Goal: Transaction & Acquisition: Purchase product/service

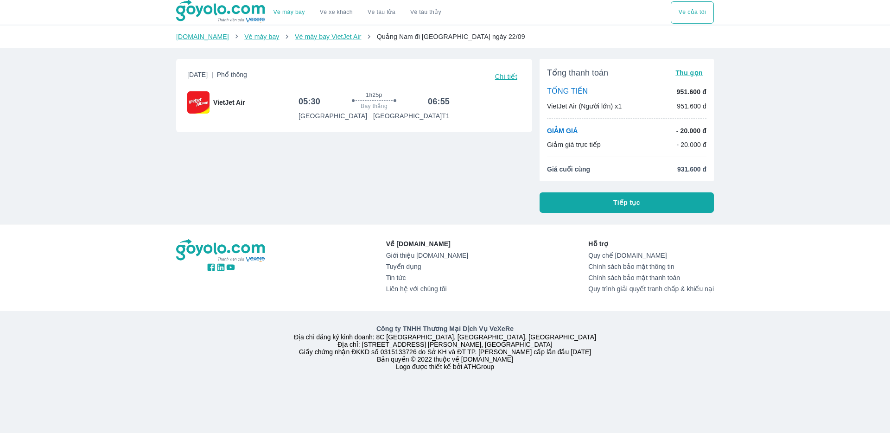
click at [243, 9] on img at bounding box center [221, 11] width 90 height 23
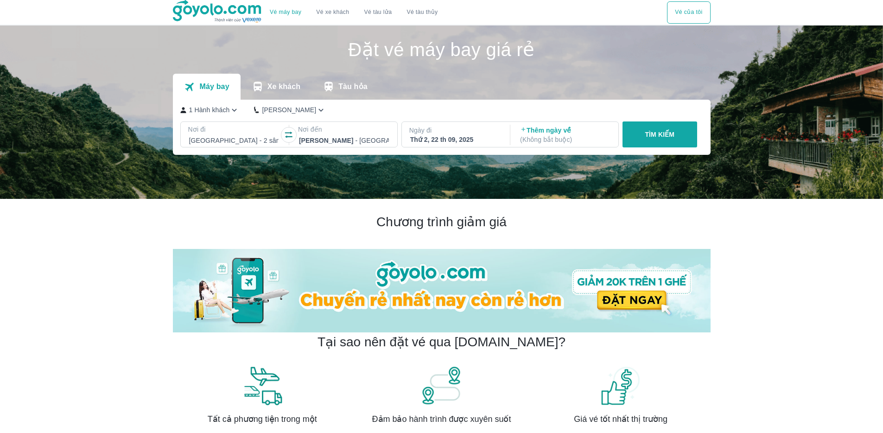
click at [654, 134] on p "TÌM KIẾM" at bounding box center [660, 134] width 30 height 9
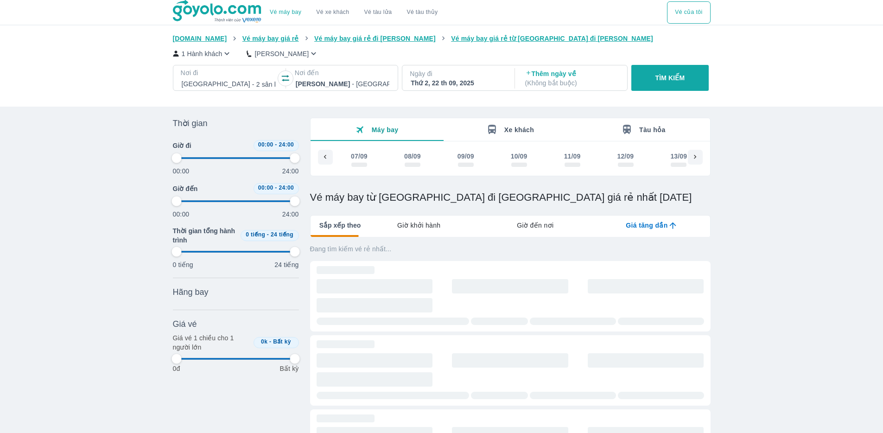
scroll to position [0, 539]
type input "97.9166666666667"
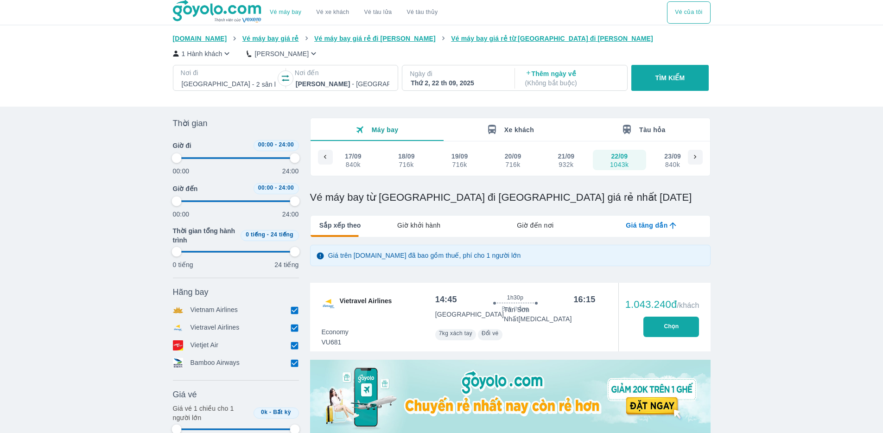
type input "97.9166666666667"
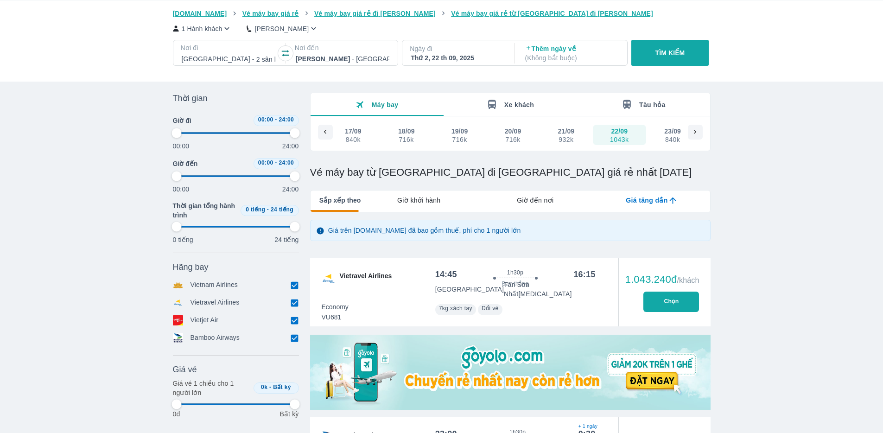
type input "97.9166666666667"
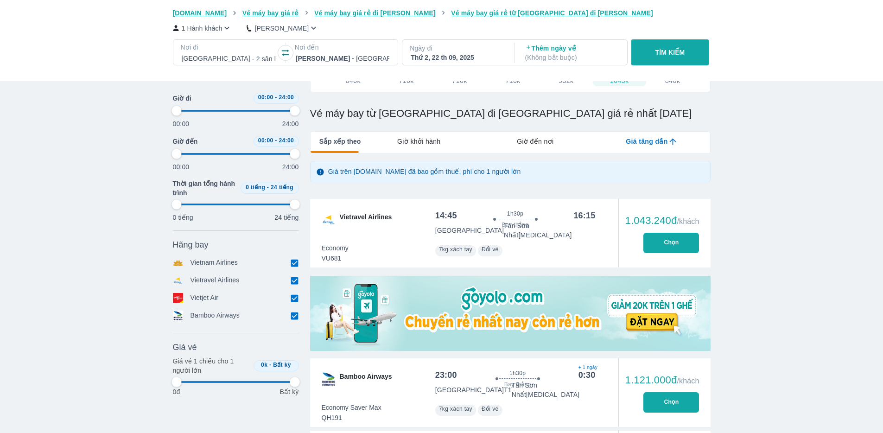
scroll to position [89, 0]
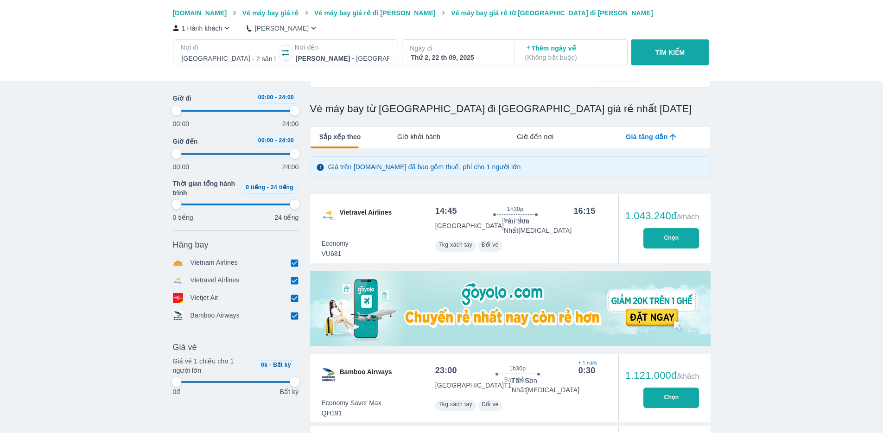
type input "97.9166666666667"
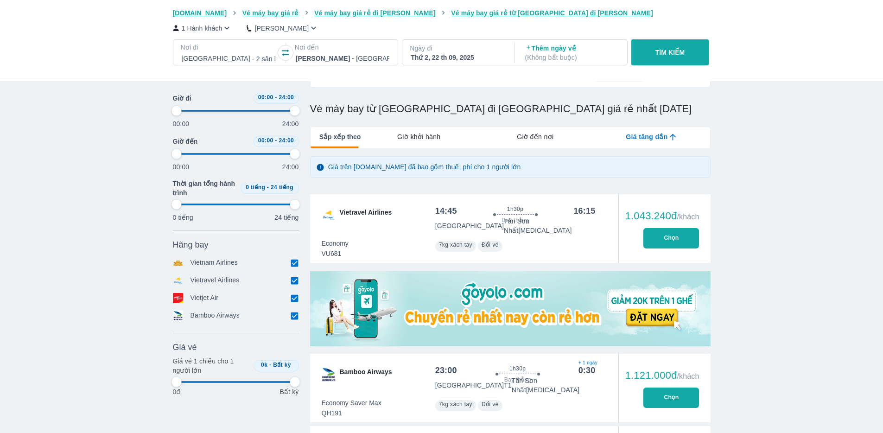
type input "97.9166666666667"
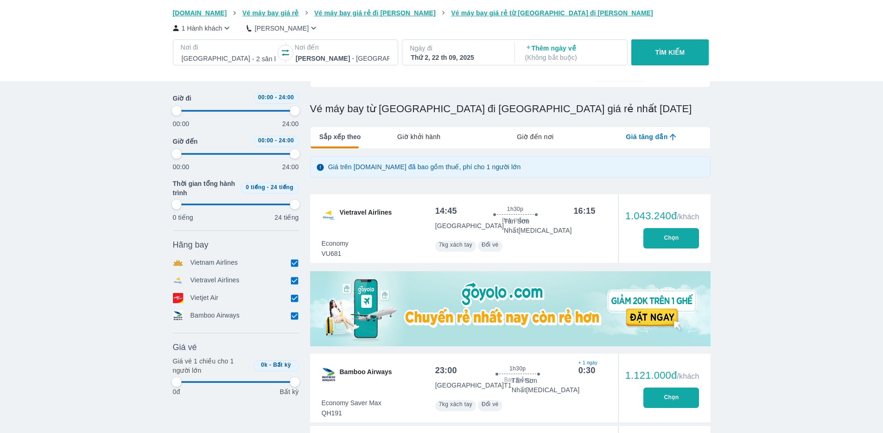
type input "97.9166666666667"
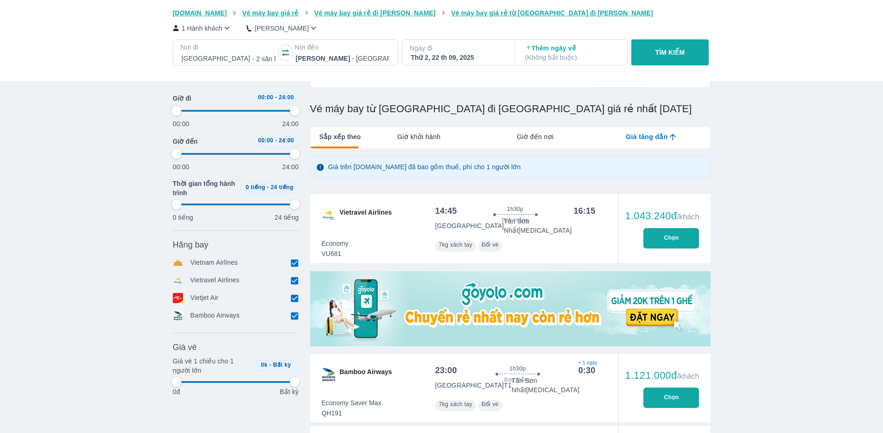
type input "97.9166666666667"
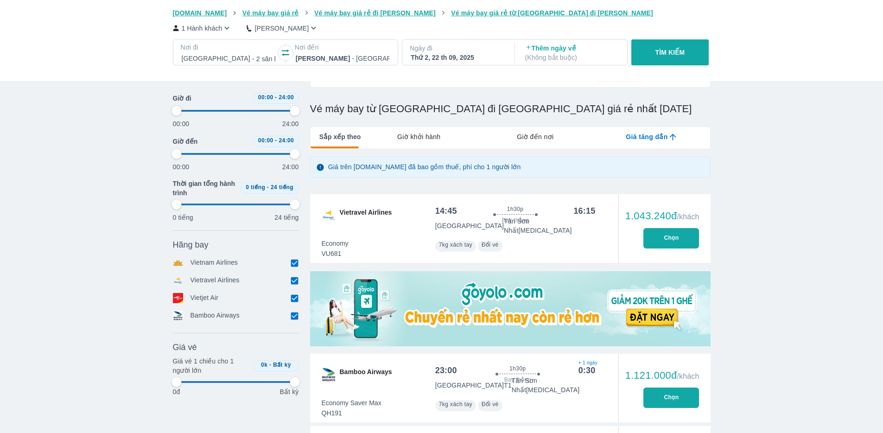
type input "97.9166666666667"
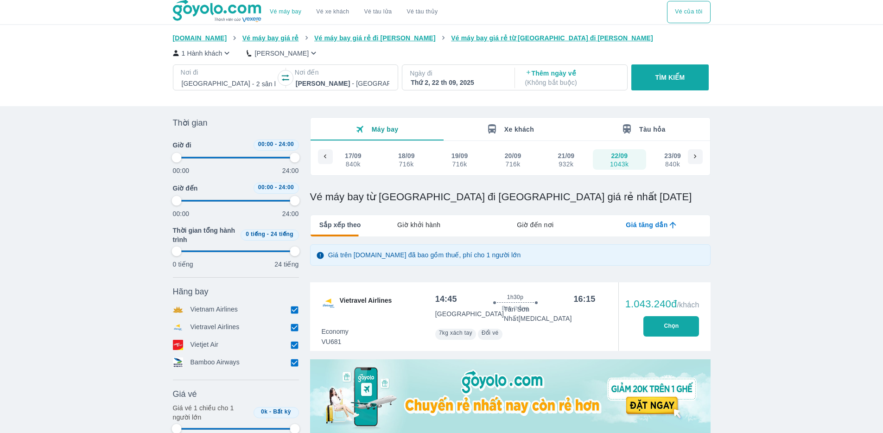
scroll to position [0, 0]
type input "97.9166666666667"
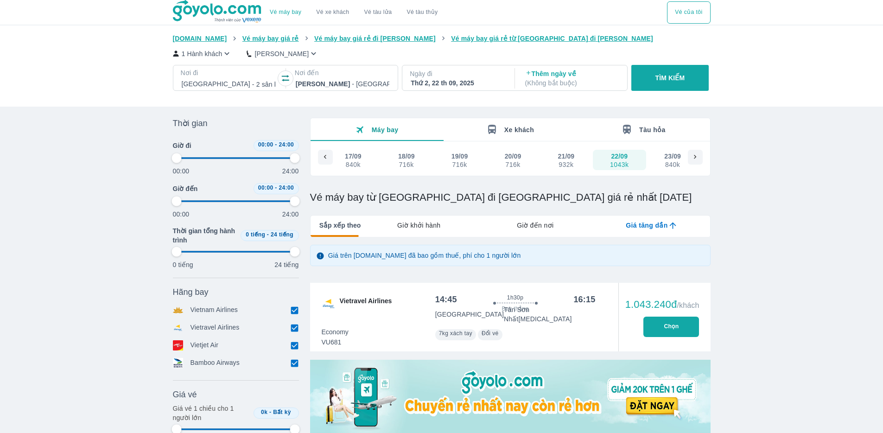
type input "97.9166666666667"
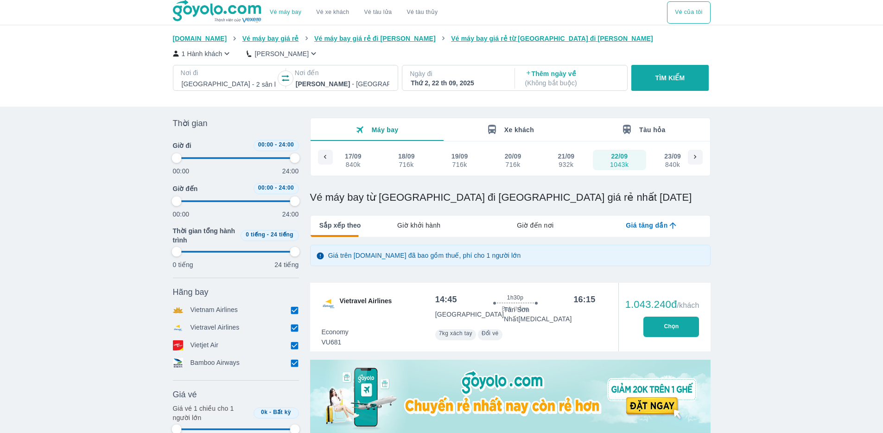
type input "97.9166666666667"
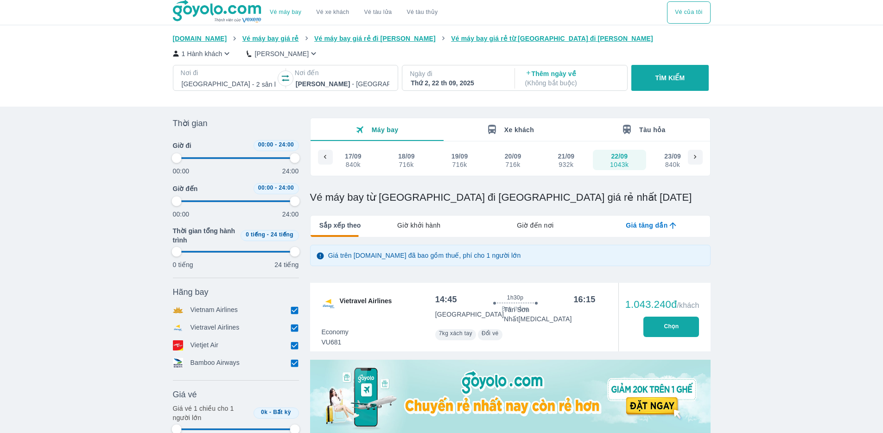
type input "97.9166666666667"
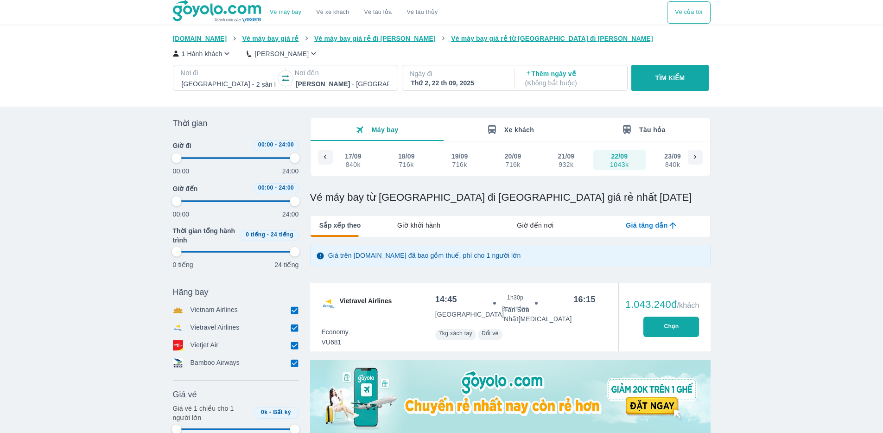
type input "97.9166666666667"
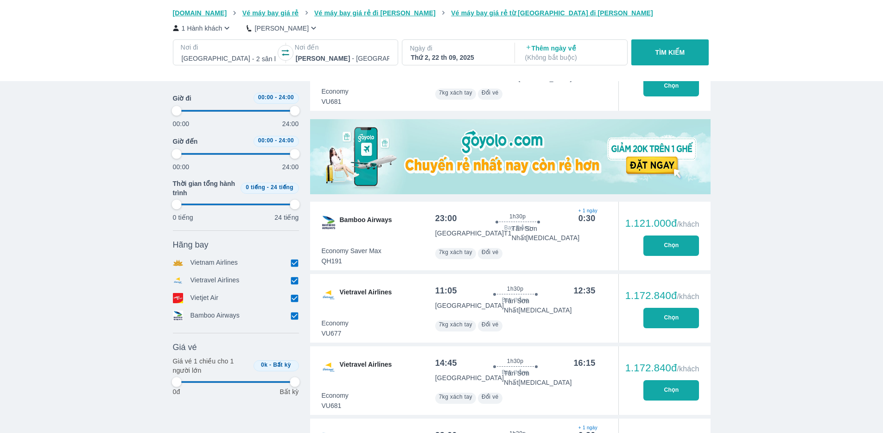
scroll to position [250, 0]
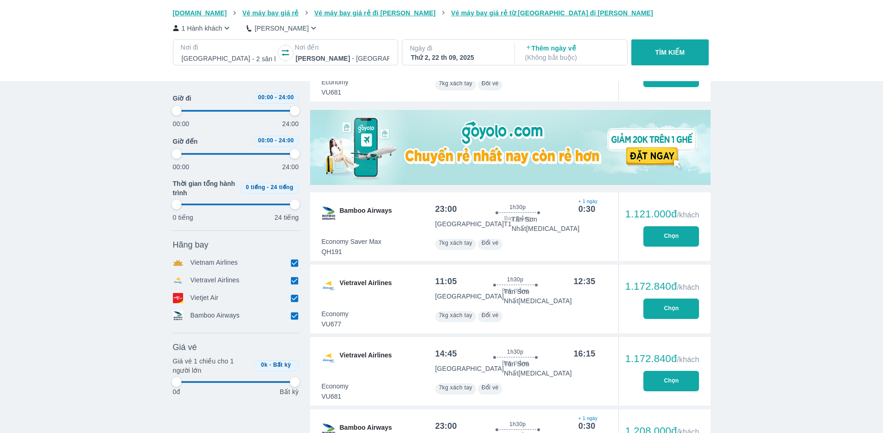
type input "97.9166666666667"
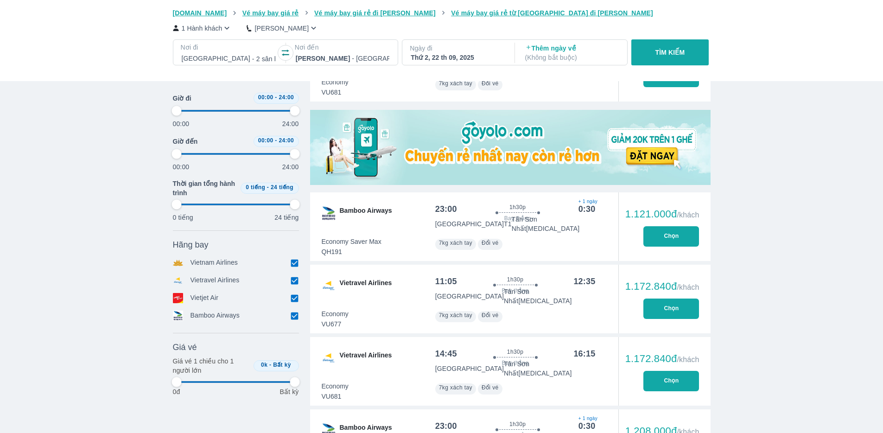
type input "97.9166666666667"
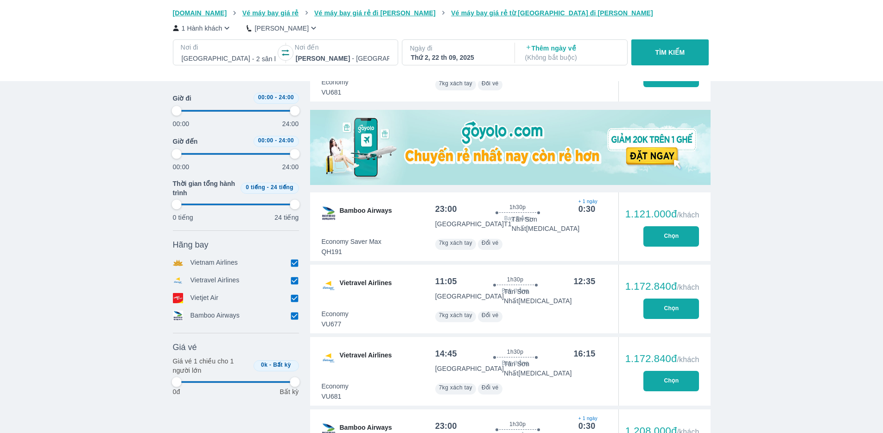
type input "97.9166666666667"
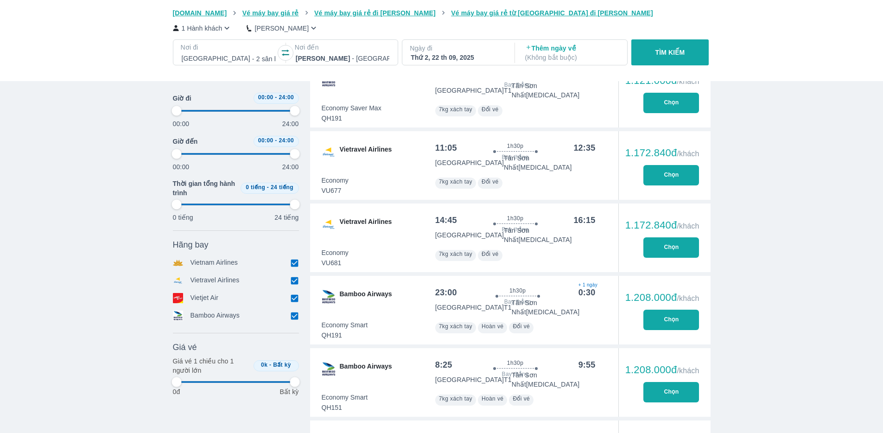
type input "97.9166666666667"
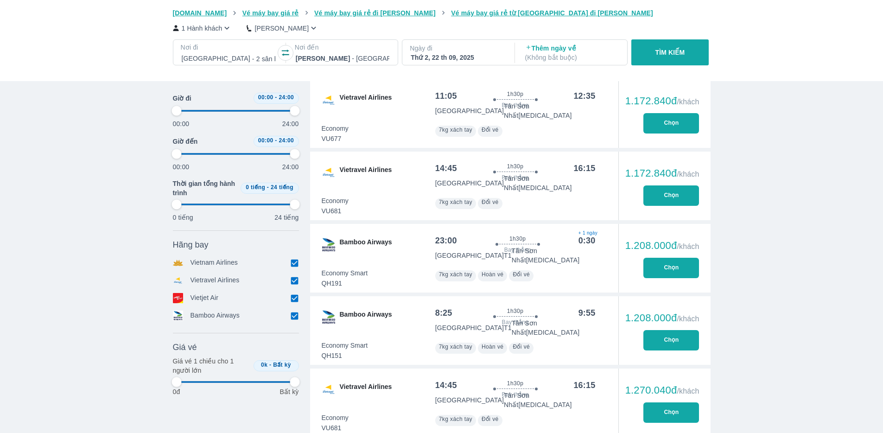
type input "97.9166666666667"
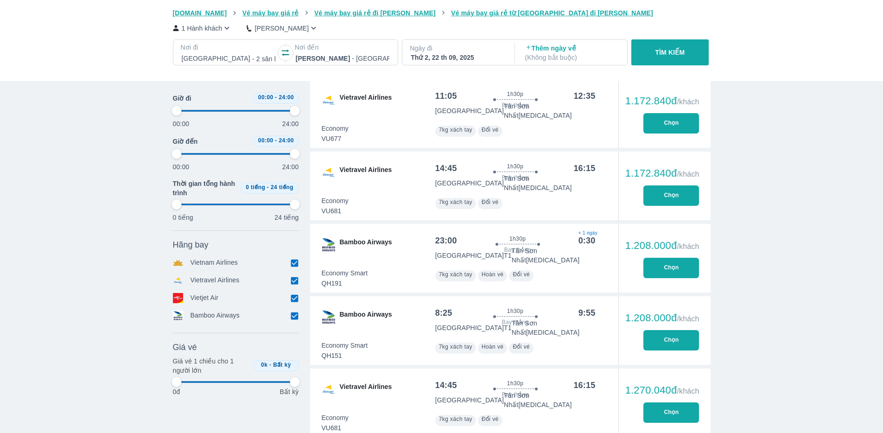
type input "97.9166666666667"
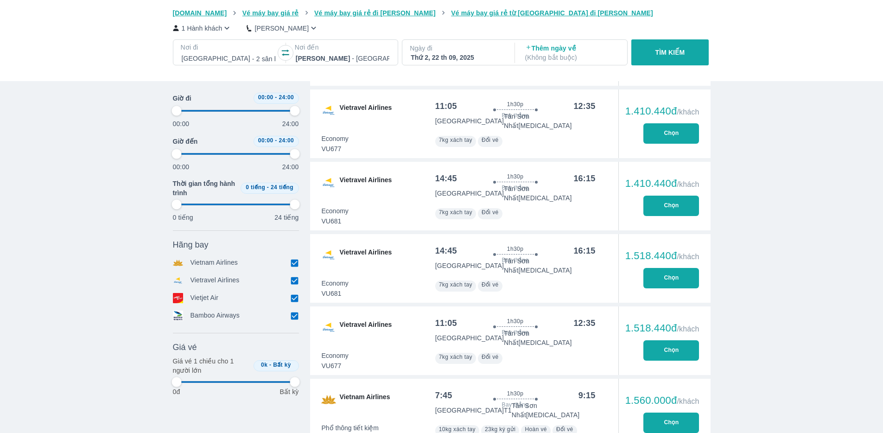
type input "97.9166666666667"
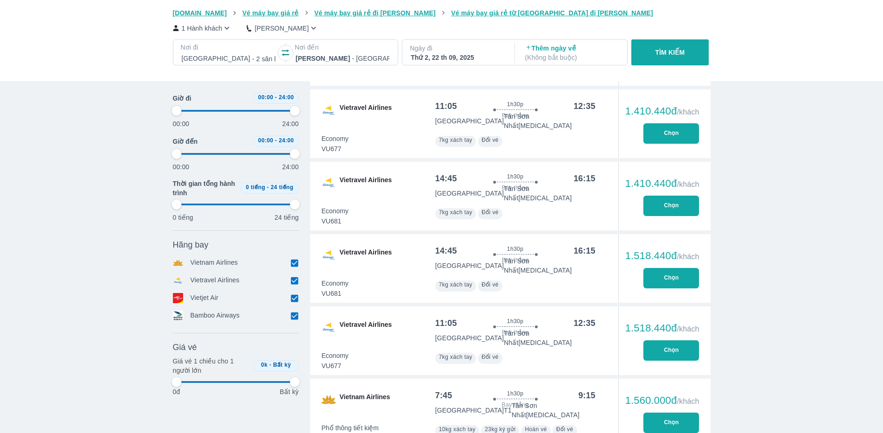
type input "97.9166666666667"
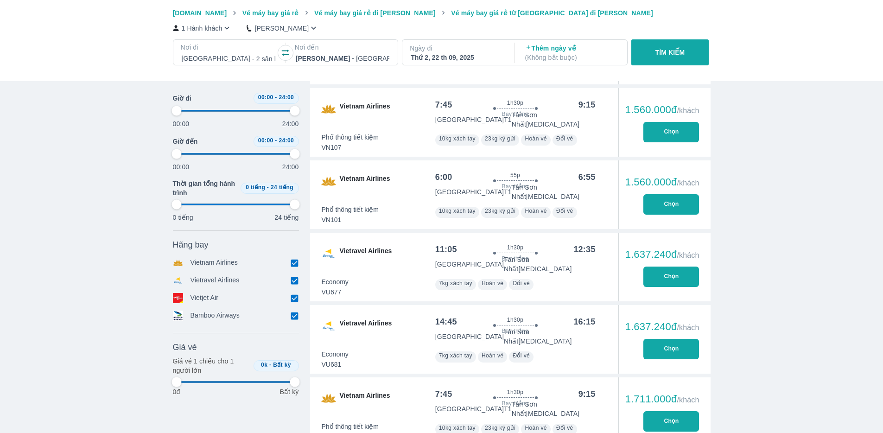
type input "97.9166666666667"
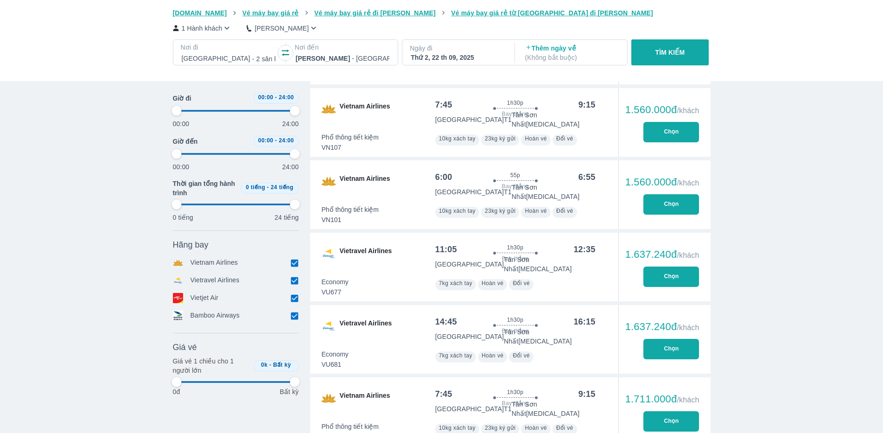
type input "97.9166666666667"
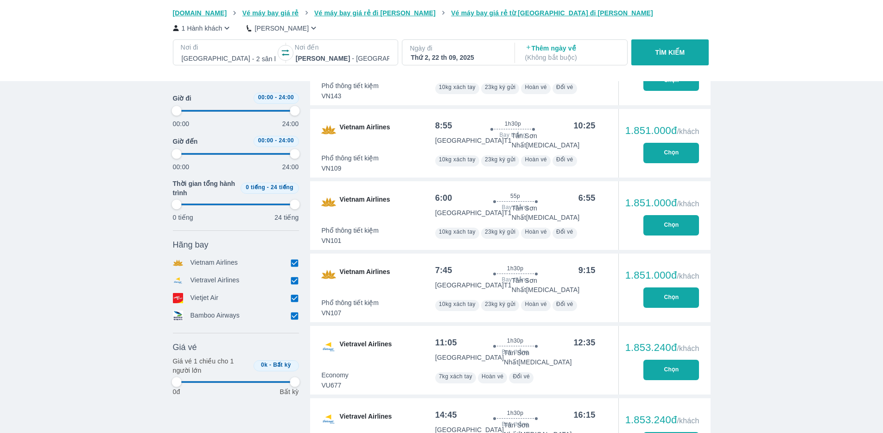
type input "97.9166666666667"
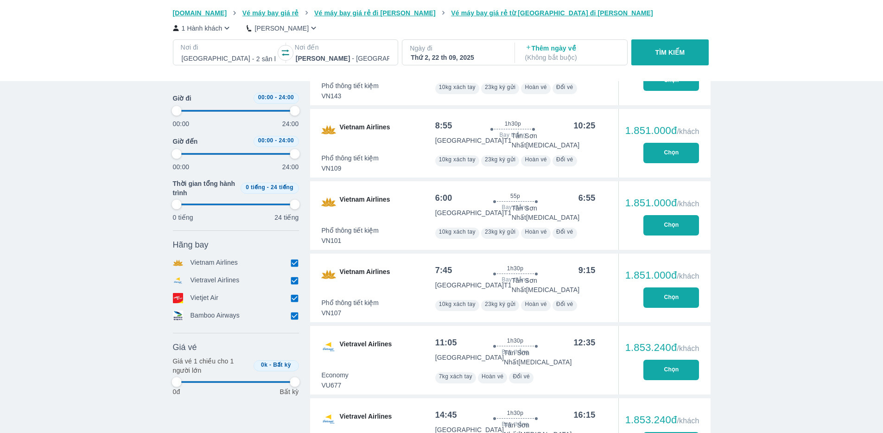
type input "97.9166666666667"
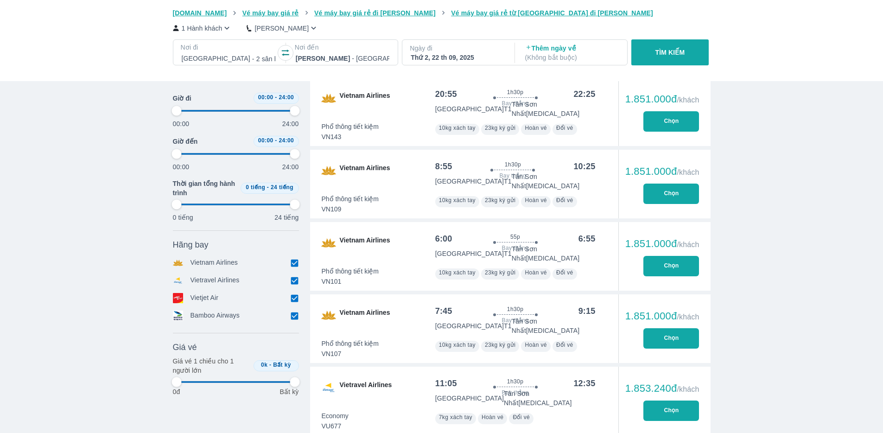
type input "97.9166666666667"
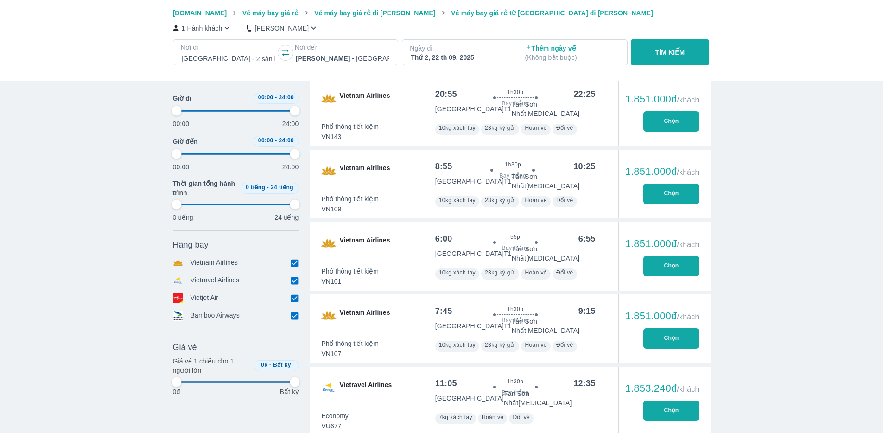
type input "97.9166666666667"
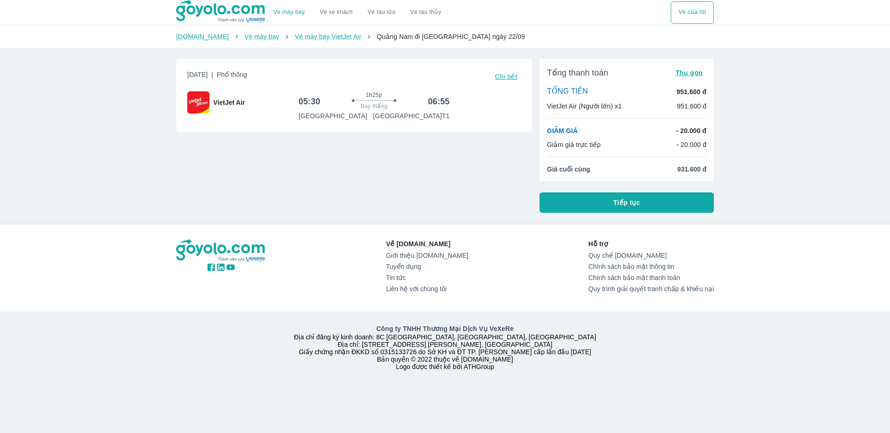
click at [507, 75] on span "Chi tiết" at bounding box center [506, 76] width 22 height 7
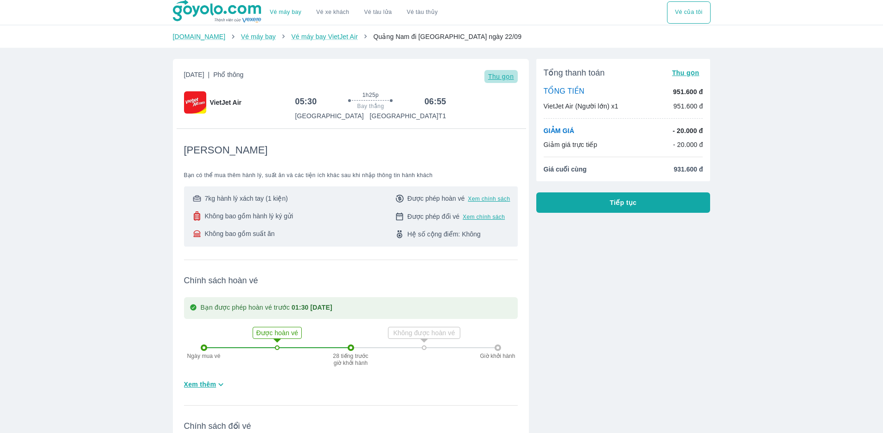
click at [507, 75] on span "Thu gọn" at bounding box center [501, 76] width 26 height 7
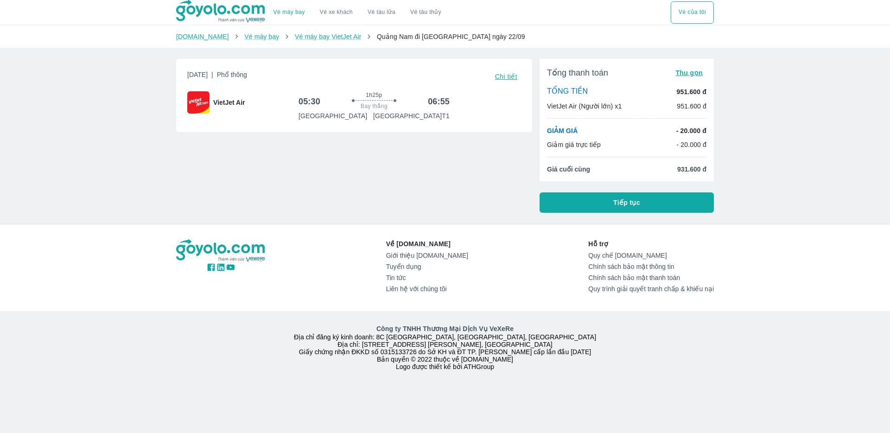
click at [653, 199] on button "Tiếp tục" at bounding box center [627, 202] width 174 height 20
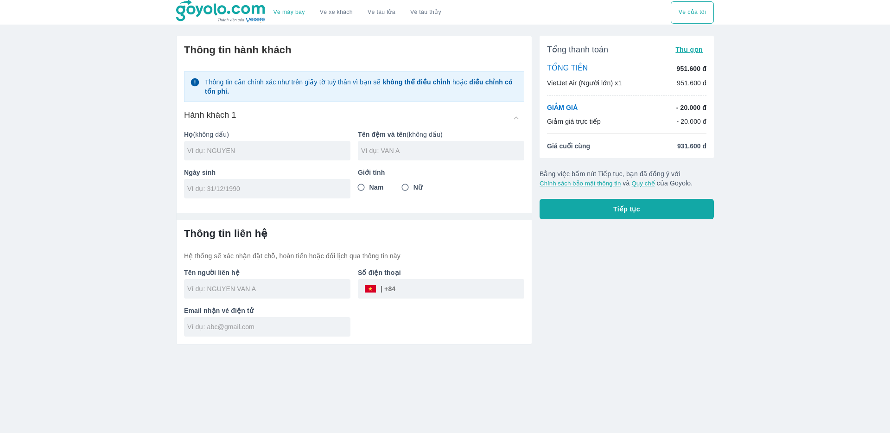
click at [255, 155] on div at bounding box center [267, 150] width 166 height 19
type input "PHAN"
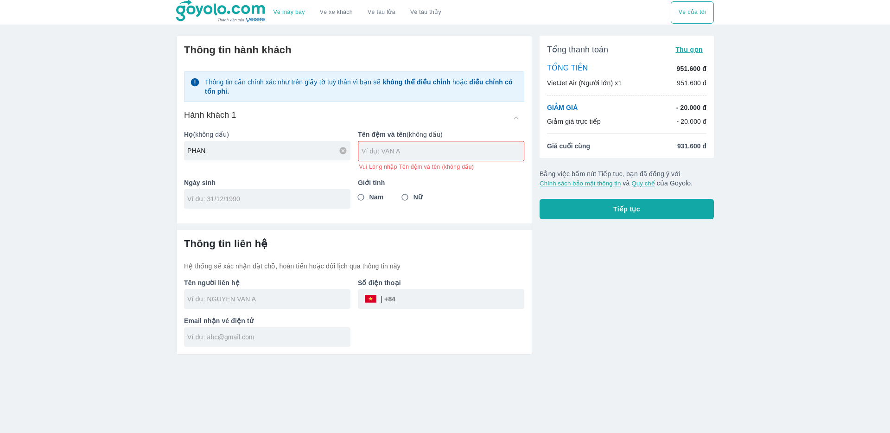
click at [385, 151] on input "text" at bounding box center [443, 151] width 162 height 9
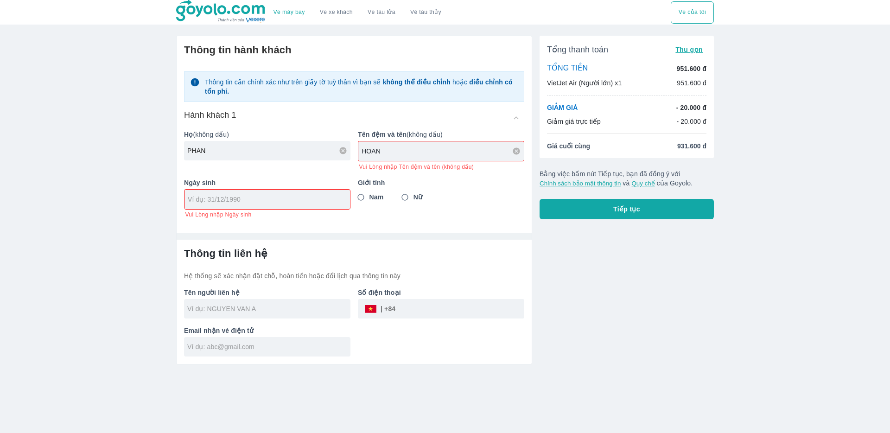
type input "HOAN"
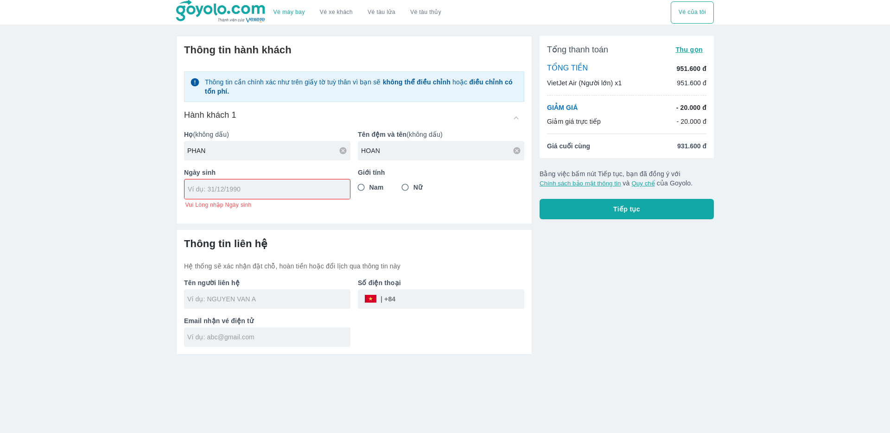
click at [406, 153] on input "HOAN" at bounding box center [442, 150] width 163 height 9
type input "HOAN THIEN"
click at [365, 186] on input "Nam" at bounding box center [361, 187] width 17 height 17
radio input "true"
click at [290, 190] on input "tel" at bounding box center [264, 189] width 153 height 9
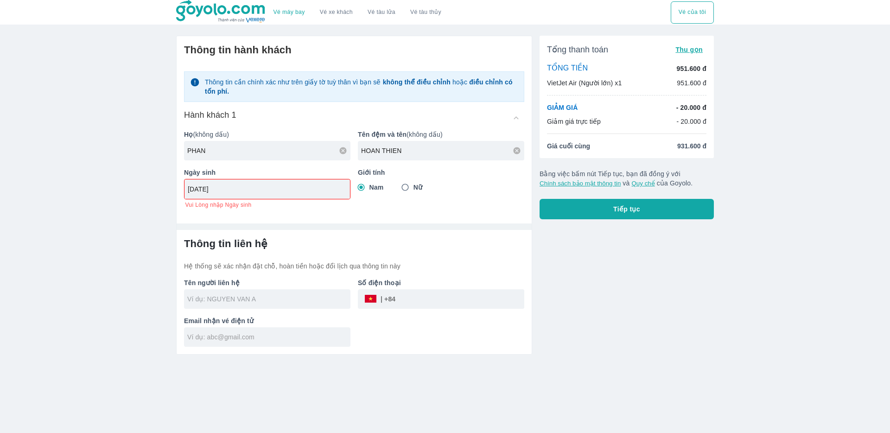
type input "09/01/1998"
click at [301, 297] on div at bounding box center [267, 298] width 166 height 19
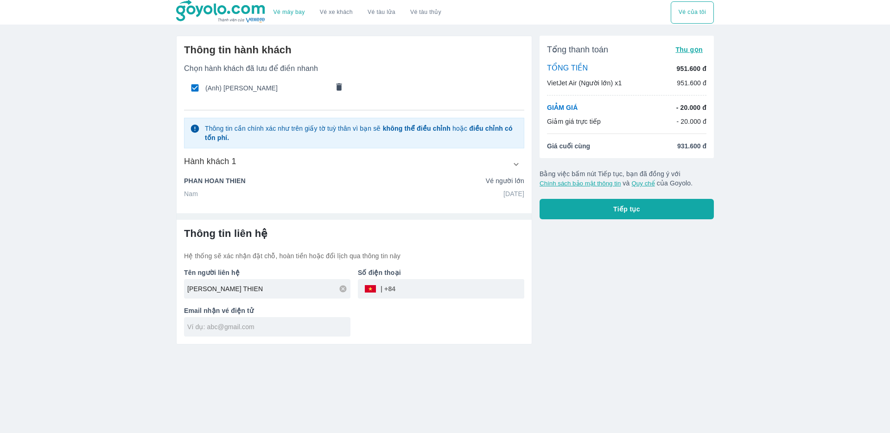
type input "THIEN PHAN"
type input "0776969141"
type input "THIEN PHAN"
drag, startPoint x: 457, startPoint y: 287, endPoint x: 388, endPoint y: 288, distance: 69.6
click at [388, 288] on div "​ 0776969141" at bounding box center [441, 288] width 166 height 19
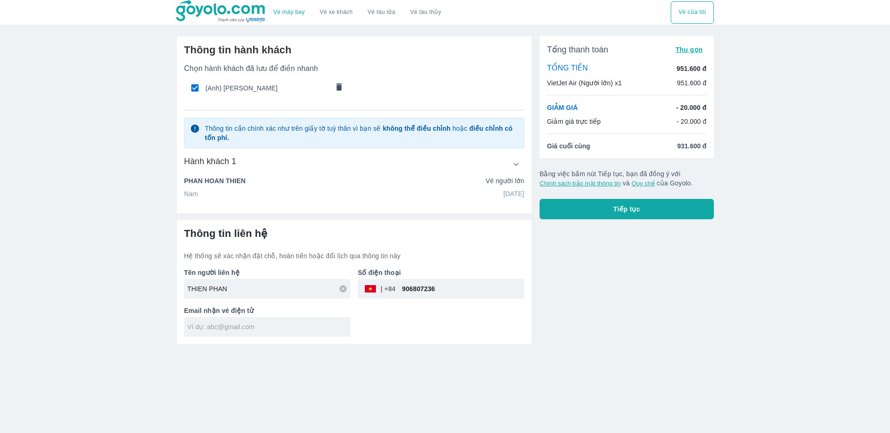
type input "906807236"
click at [294, 331] on input "text" at bounding box center [268, 326] width 163 height 9
type input "hoanthien0901@gmail.com"
click at [582, 202] on button "Tiếp tục" at bounding box center [627, 209] width 174 height 20
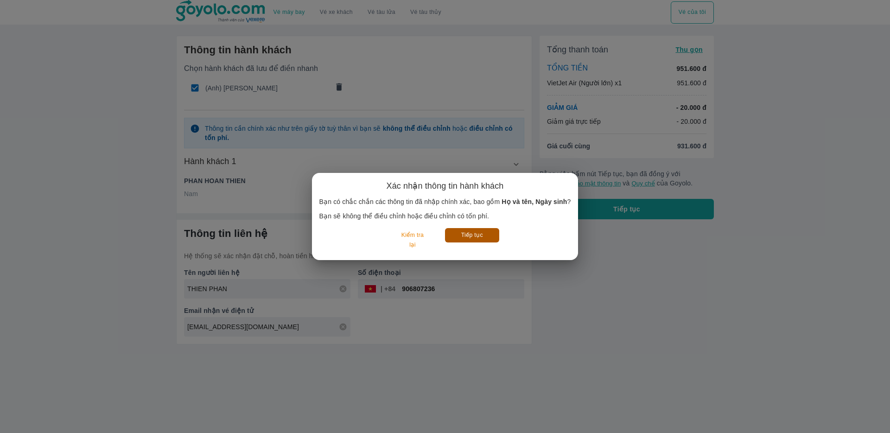
click at [465, 237] on button "Tiếp tục" at bounding box center [472, 235] width 54 height 14
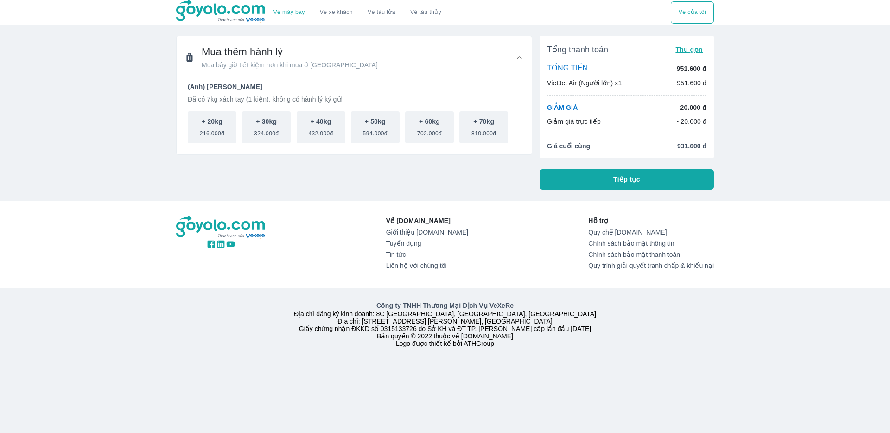
click at [601, 186] on button "Tiếp tục" at bounding box center [627, 179] width 174 height 20
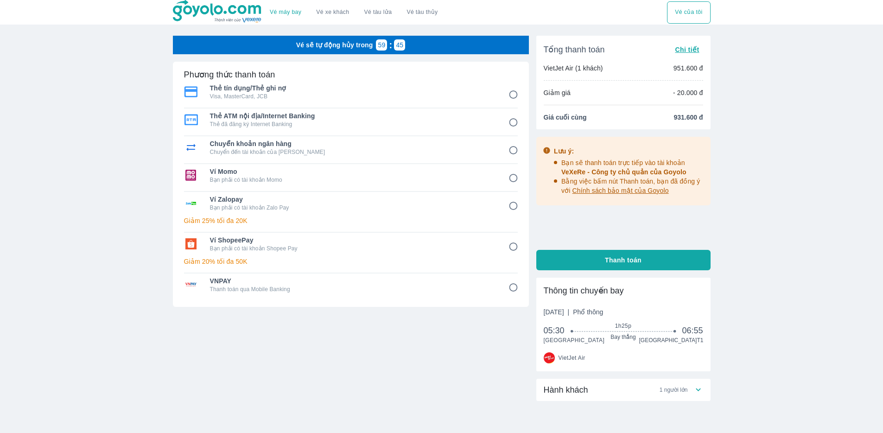
click at [501, 97] on div "Thẻ tín dụng/Thẻ ghi nợ Visa, MasterCard, JCB" at bounding box center [351, 92] width 334 height 22
radio input "true"
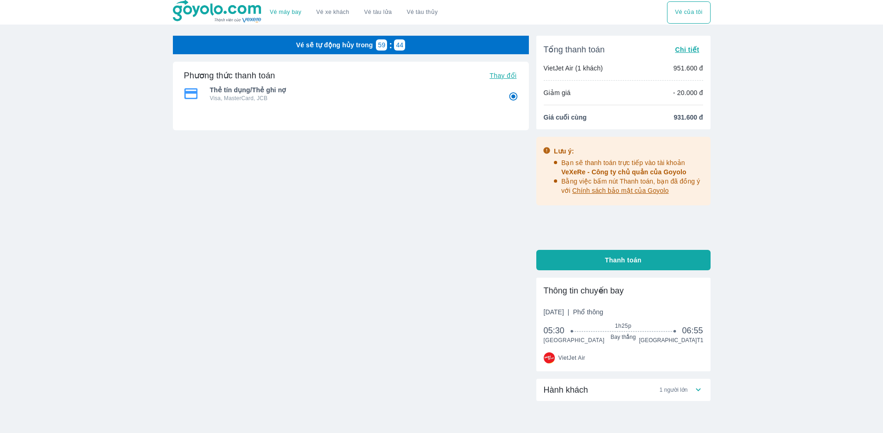
click at [501, 97] on div "Thẻ tín dụng/Thẻ ghi nợ Visa, MasterCard, JCB" at bounding box center [351, 94] width 334 height 22
click at [507, 96] on input "1" at bounding box center [514, 97] width 18 height 18
radio input "true"
click at [510, 96] on input "1" at bounding box center [514, 97] width 18 height 18
click at [496, 72] on span "Thay đổi" at bounding box center [503, 75] width 27 height 7
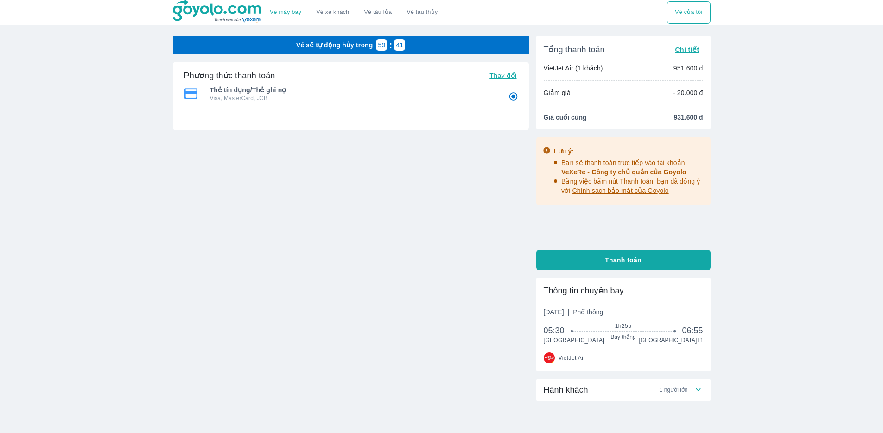
radio input "true"
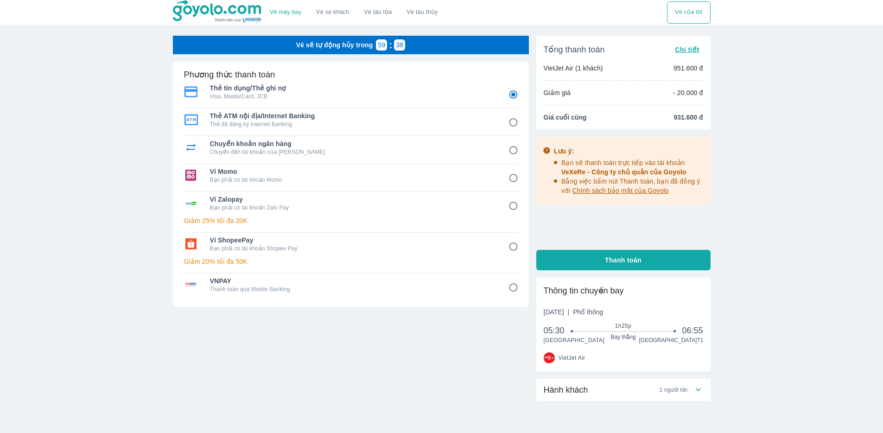
click at [504, 91] on div "Thẻ tín dụng/Thẻ ghi nợ Visa, MasterCard, JCB" at bounding box center [351, 92] width 334 height 22
click at [634, 265] on button "Thanh toán" at bounding box center [624, 260] width 174 height 20
radio input "false"
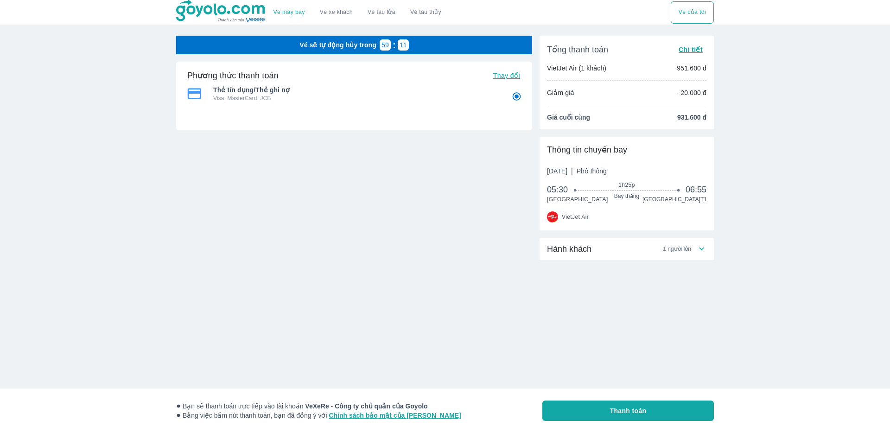
click at [208, 14] on img at bounding box center [221, 11] width 90 height 23
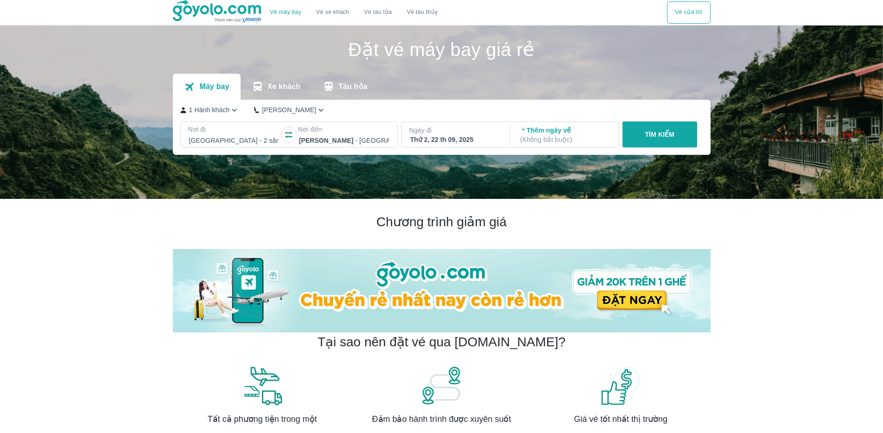
click at [467, 140] on div "Thứ 2, 22 th 09, 2025" at bounding box center [455, 139] width 90 height 9
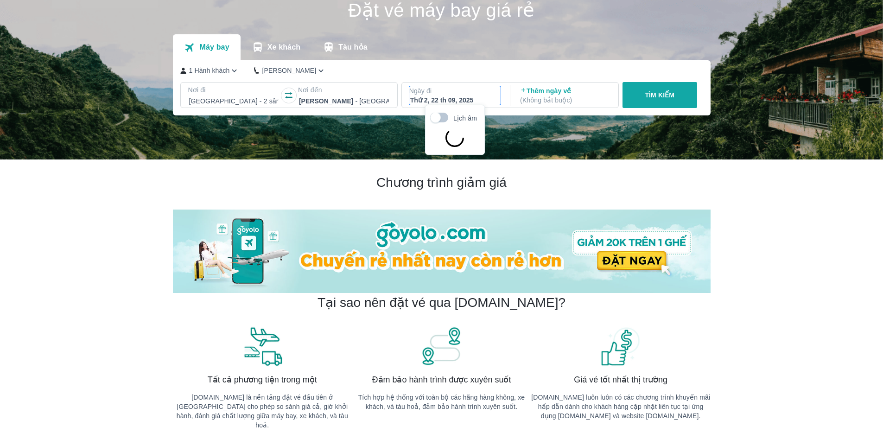
scroll to position [53, 0]
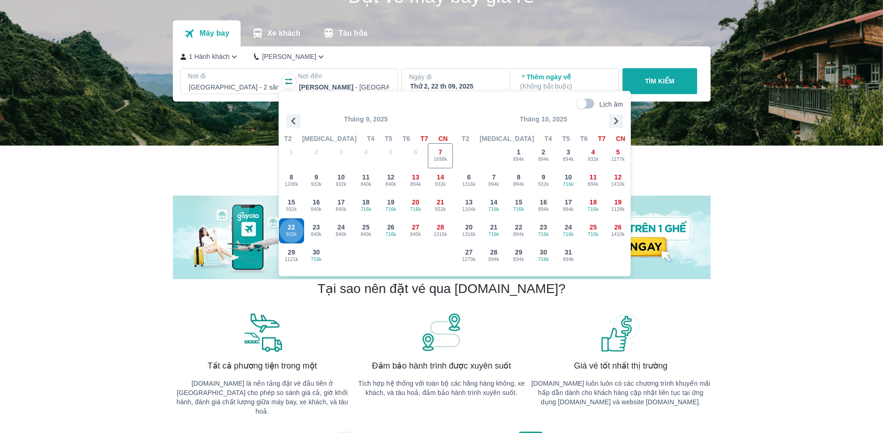
click at [289, 225] on span "22" at bounding box center [291, 227] width 7 height 9
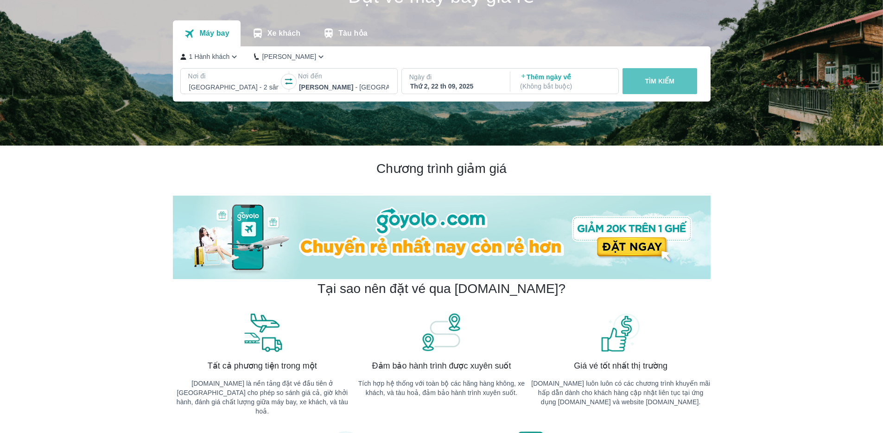
click at [683, 88] on button "TÌM KIẾM" at bounding box center [660, 81] width 75 height 26
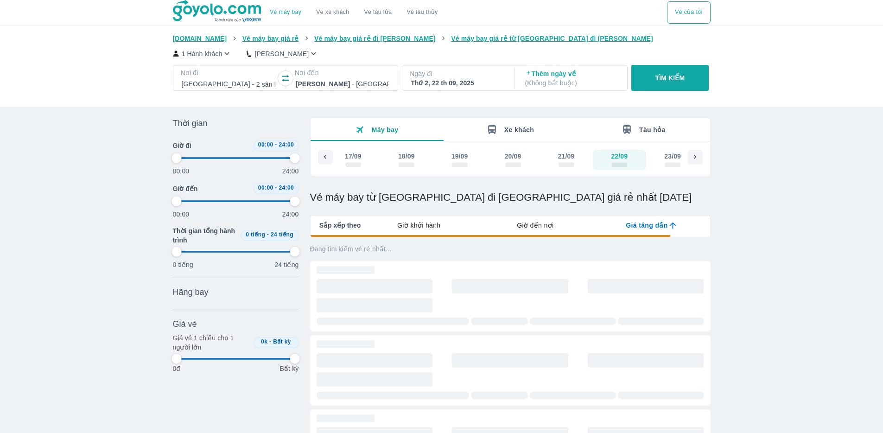
type input "97.9166666666667"
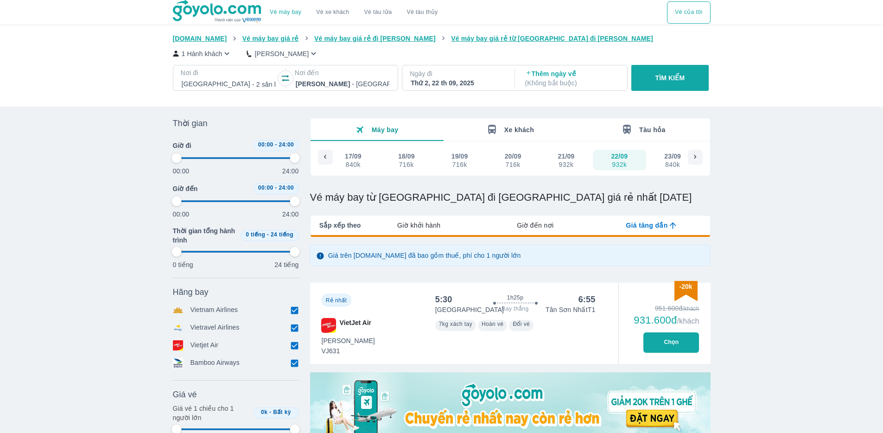
type input "97.9166666666667"
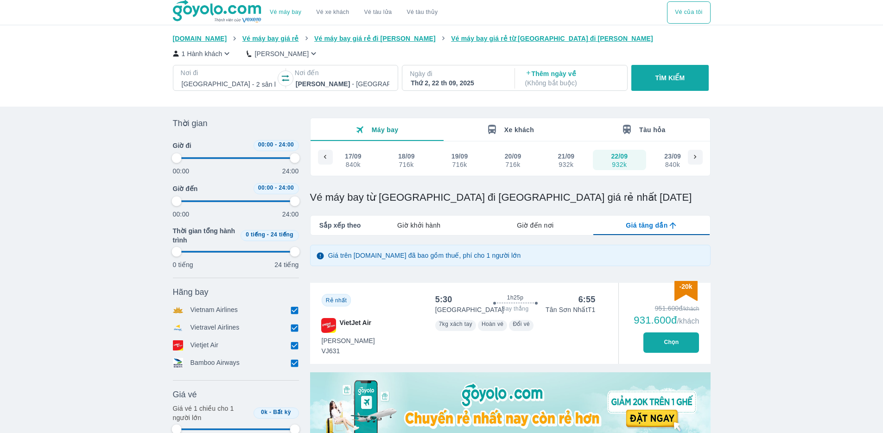
type input "97.9166666666667"
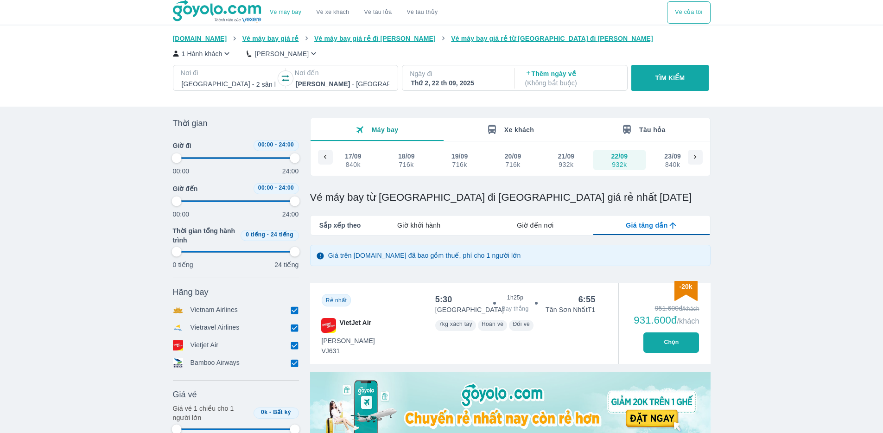
type input "97.9166666666667"
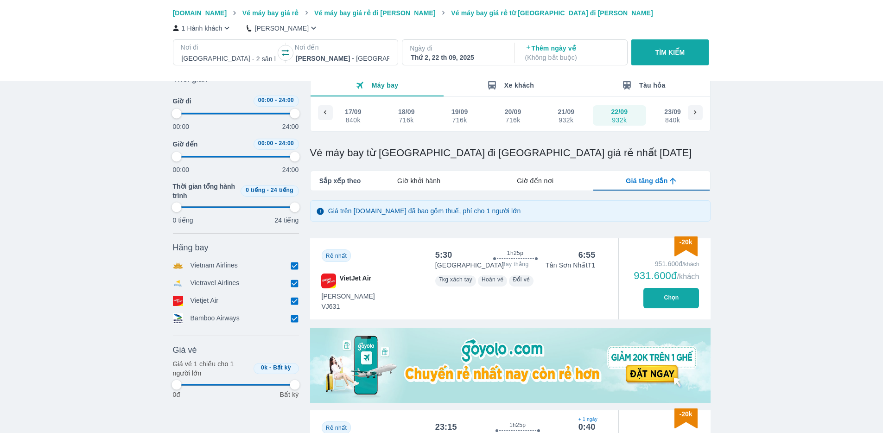
type input "97.9166666666667"
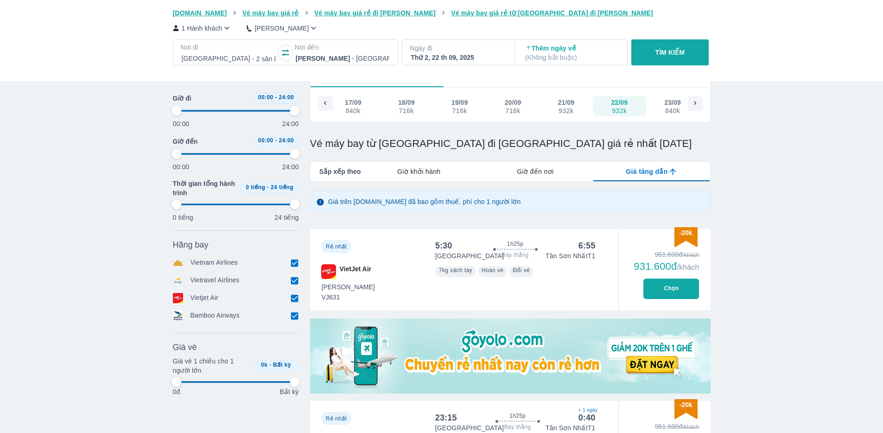
type input "97.9166666666667"
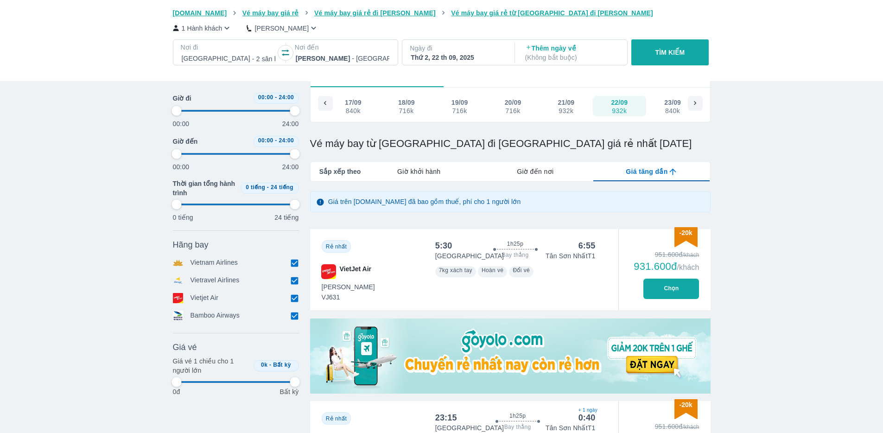
type input "97.9166666666667"
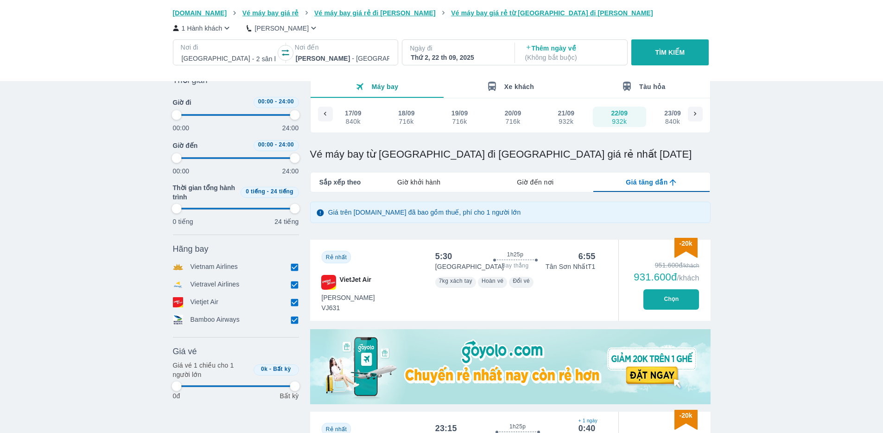
scroll to position [42, 0]
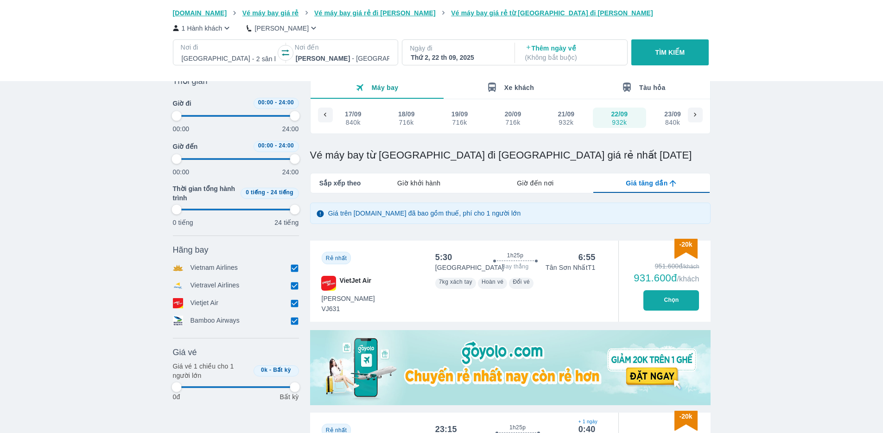
type input "97.9166666666667"
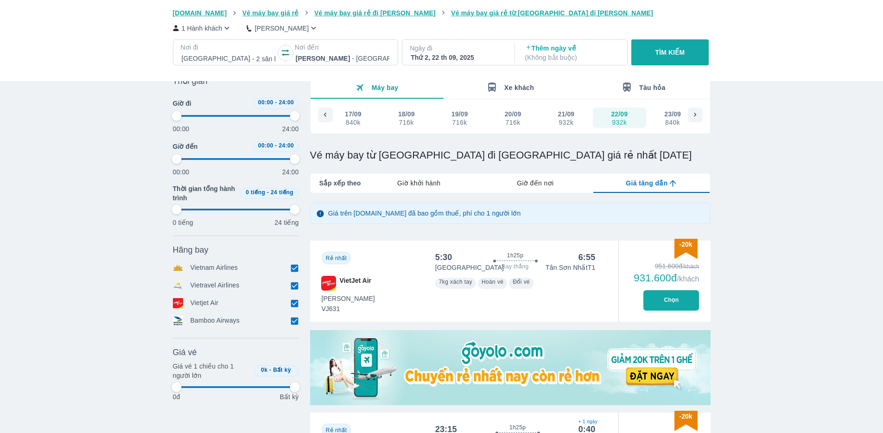
type input "97.9166666666667"
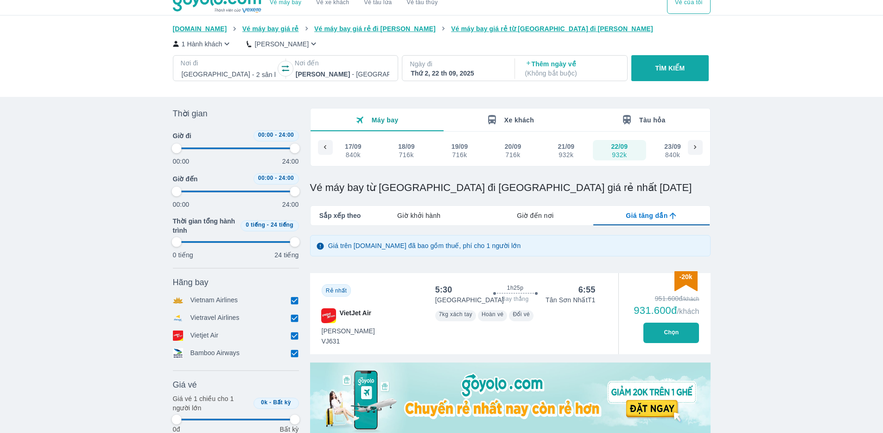
scroll to position [0, 0]
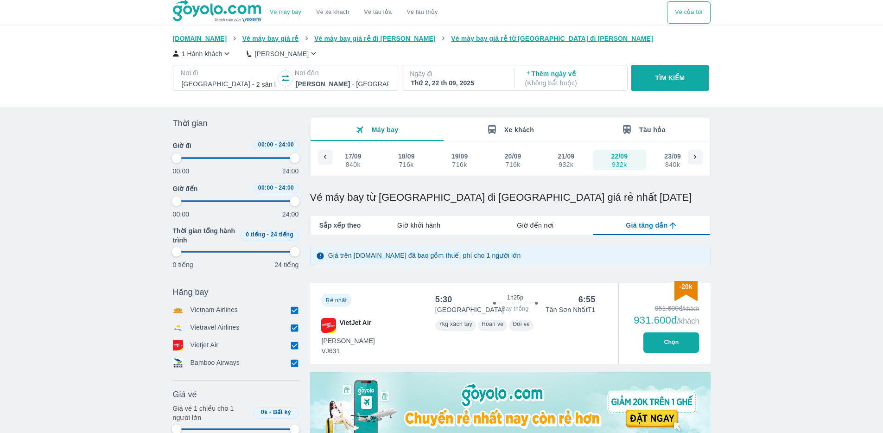
type input "97.9166666666667"
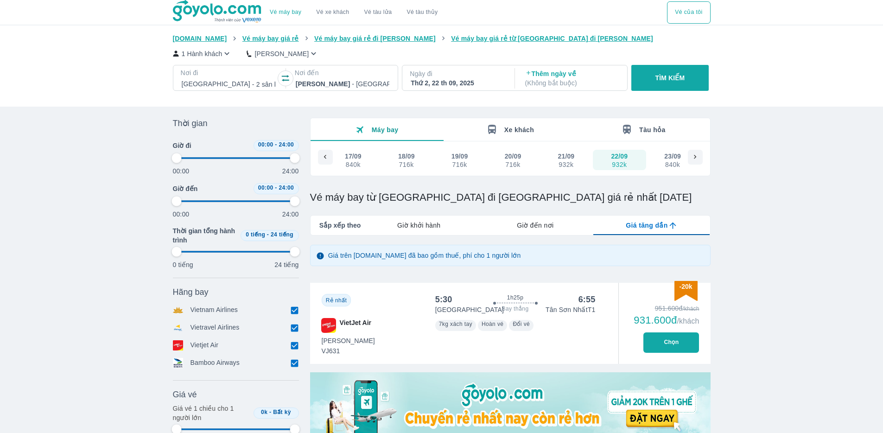
type input "97.9166666666667"
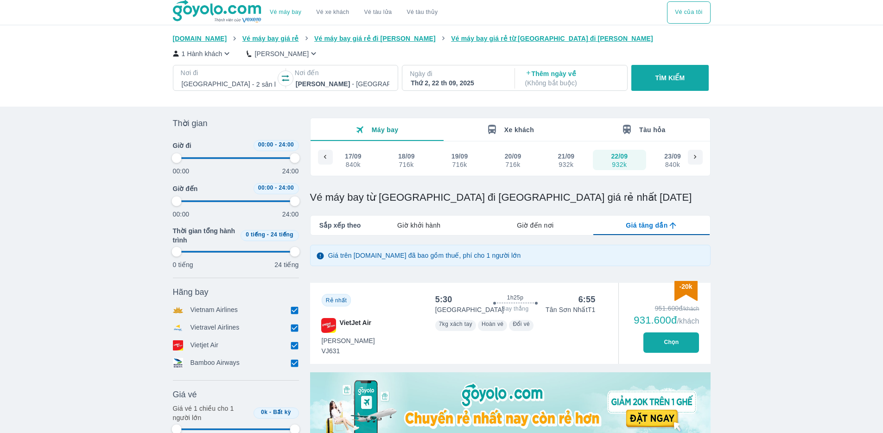
type input "97.9166666666667"
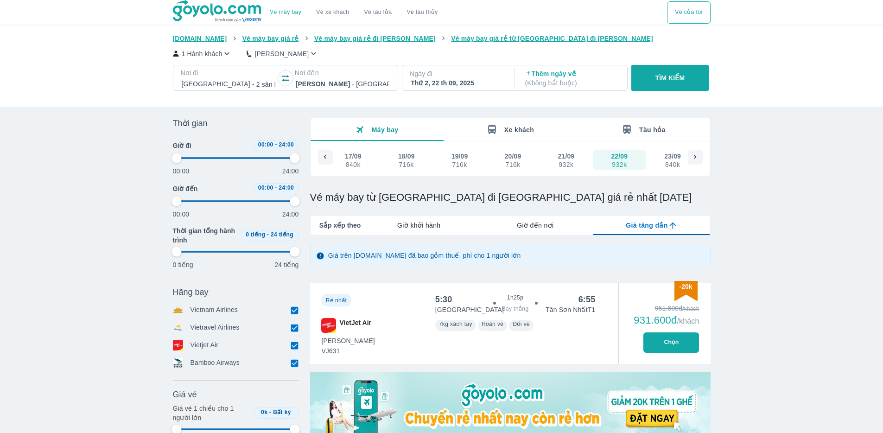
type input "97.9166666666667"
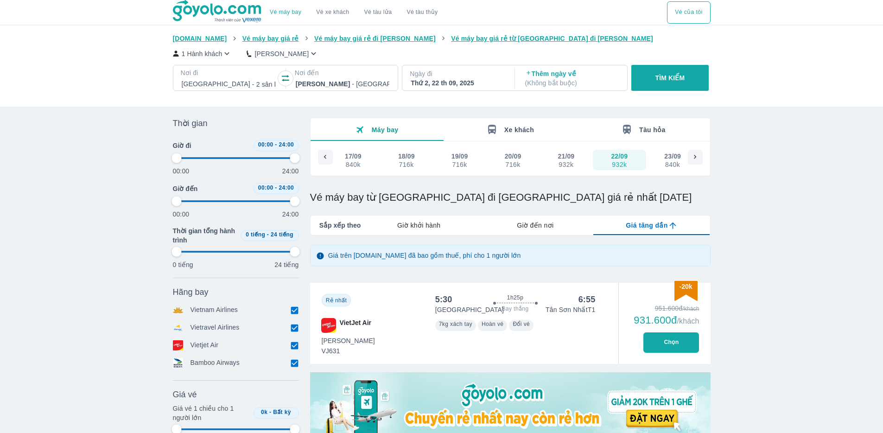
type input "97.9166666666667"
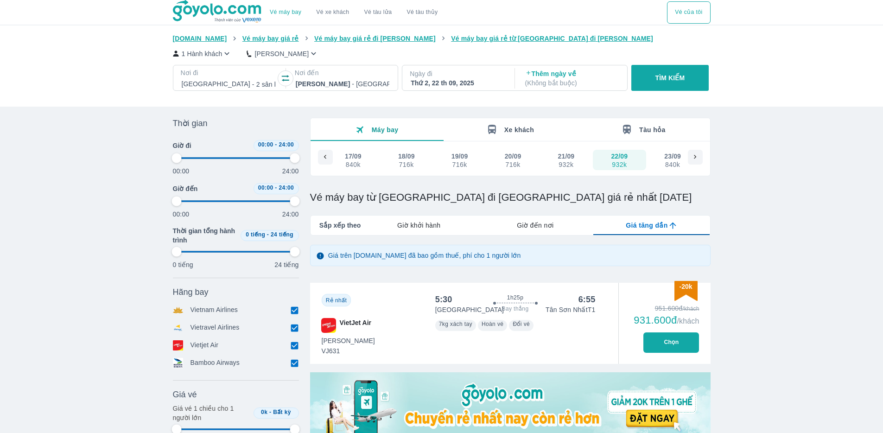
type input "97.9166666666667"
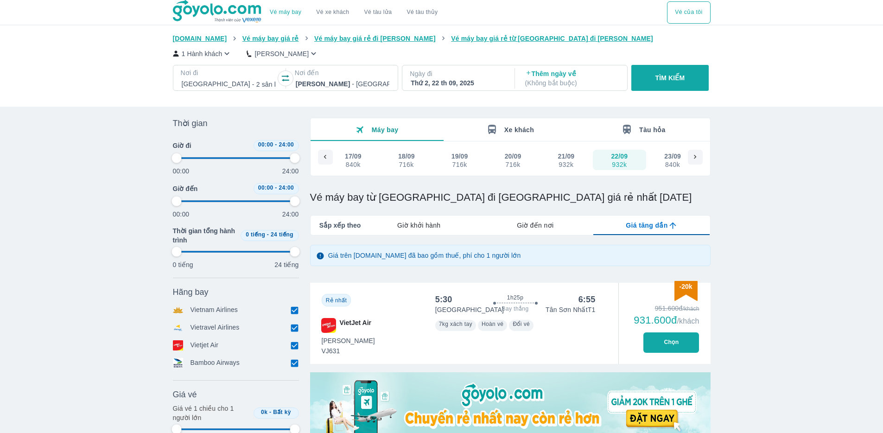
type input "97.9166666666667"
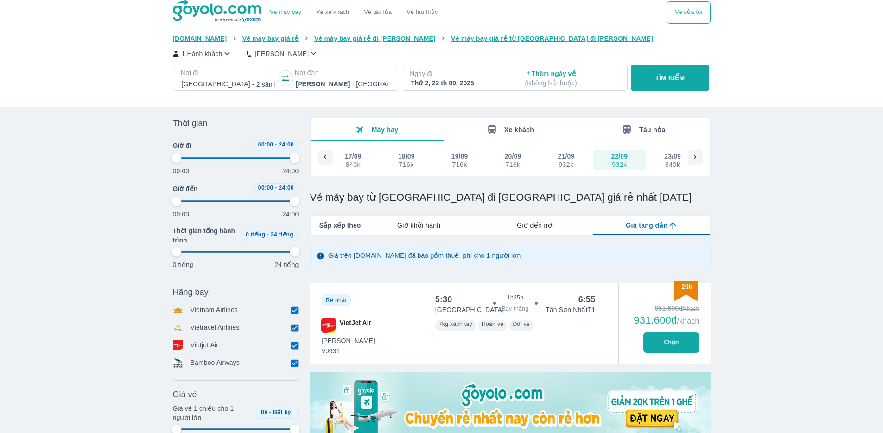
type input "97.9166666666667"
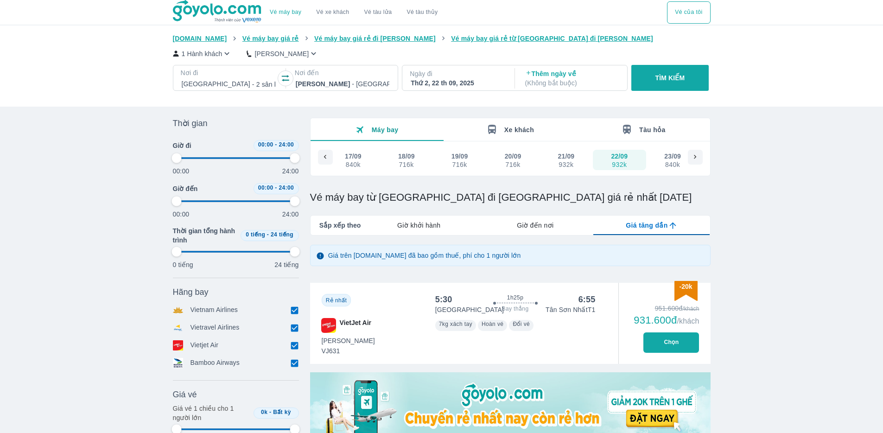
type input "97.9166666666667"
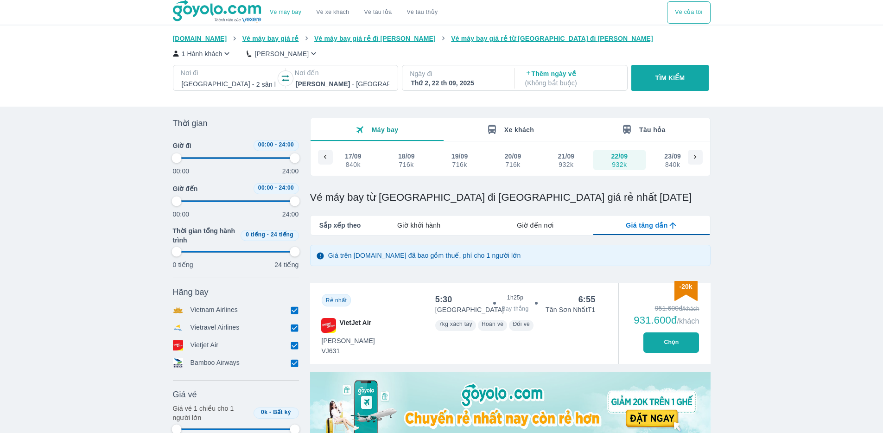
type input "97.9166666666667"
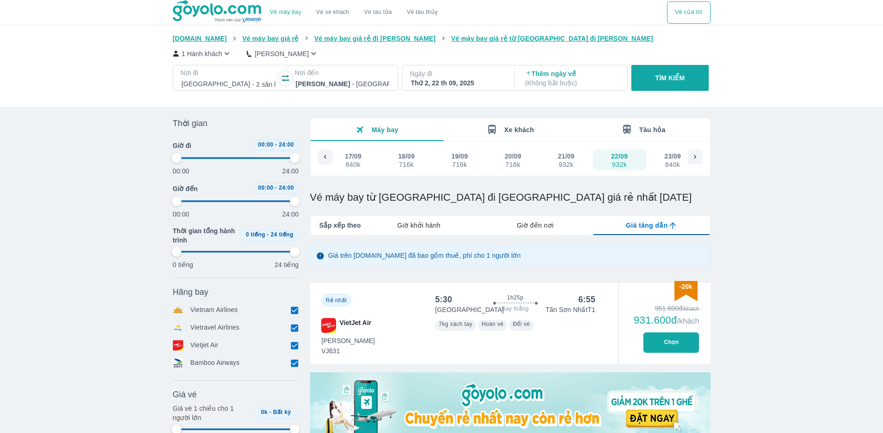
type input "97.9166666666667"
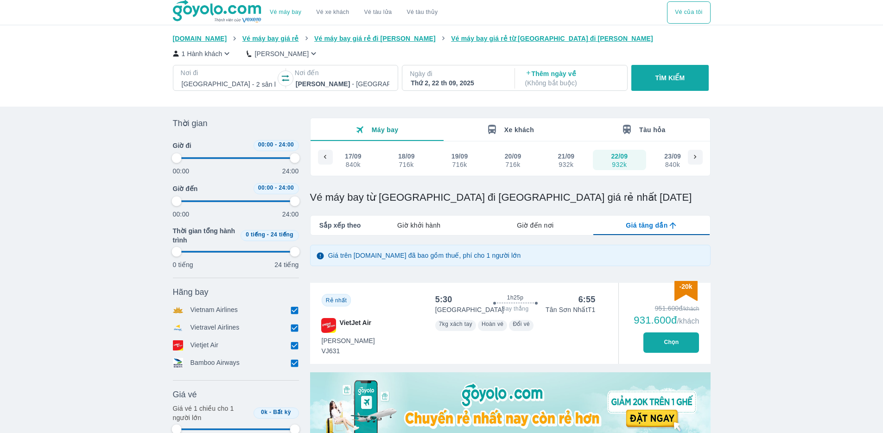
type input "97.9166666666667"
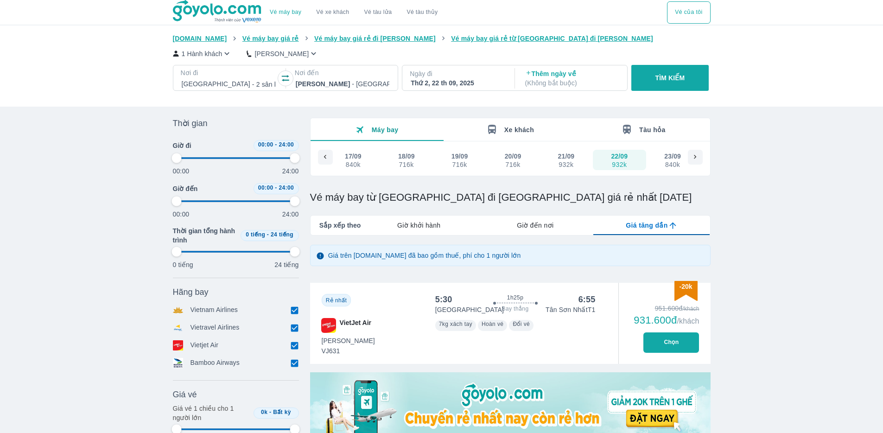
type input "97.9166666666667"
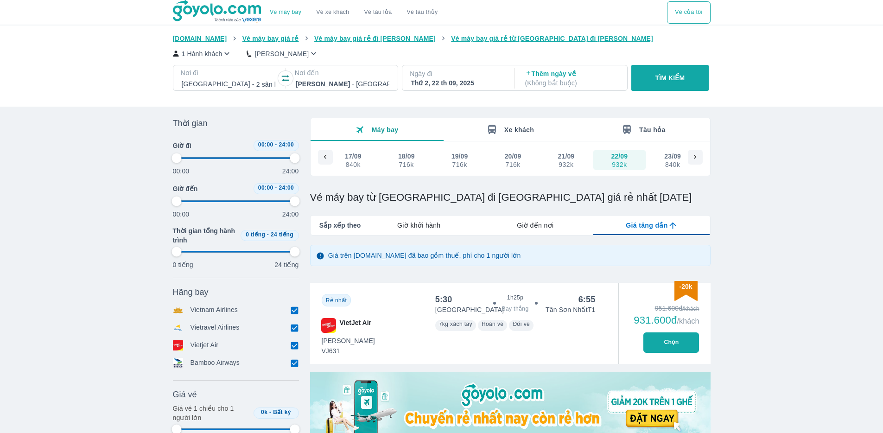
type input "97.9166666666667"
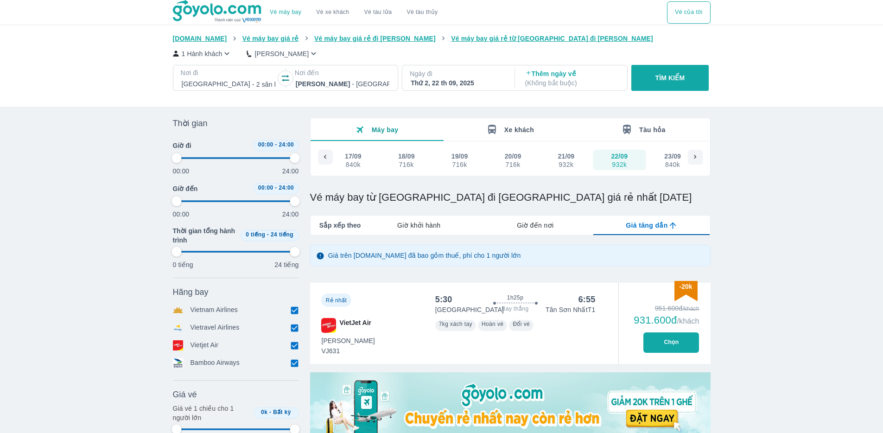
type input "97.9166666666667"
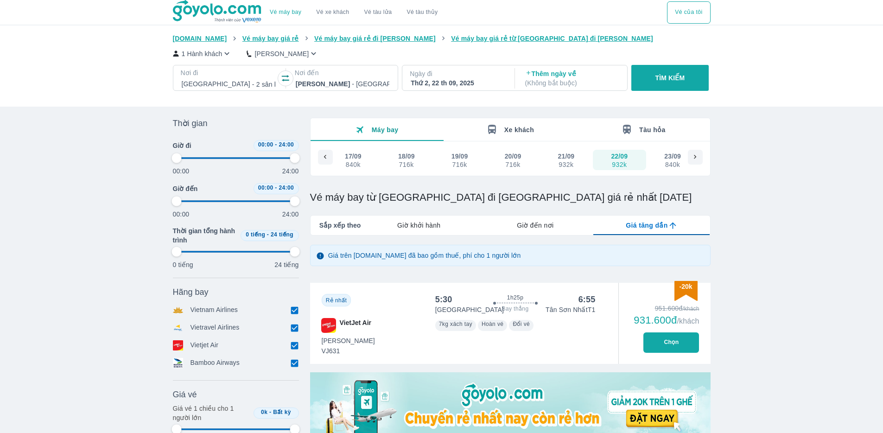
type input "97.9166666666667"
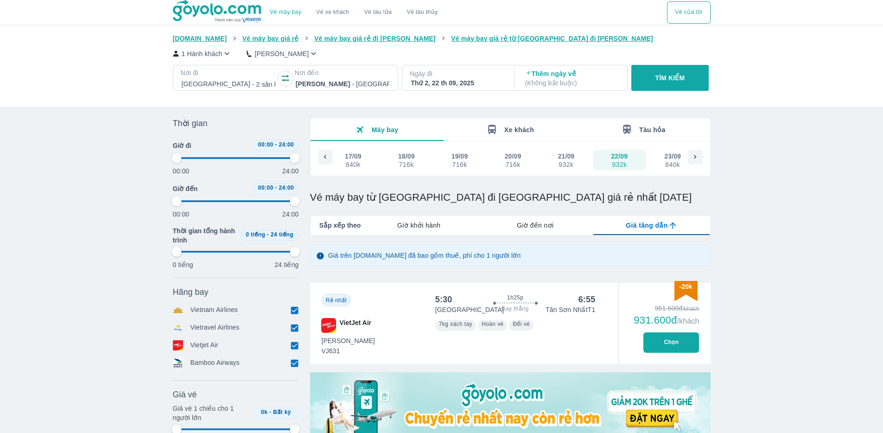
type input "97.9166666666667"
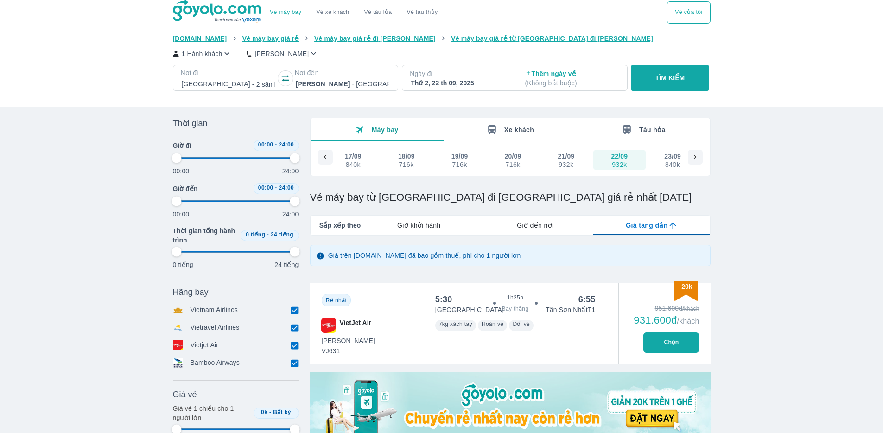
type input "97.9166666666667"
